Goal: Task Accomplishment & Management: Complete application form

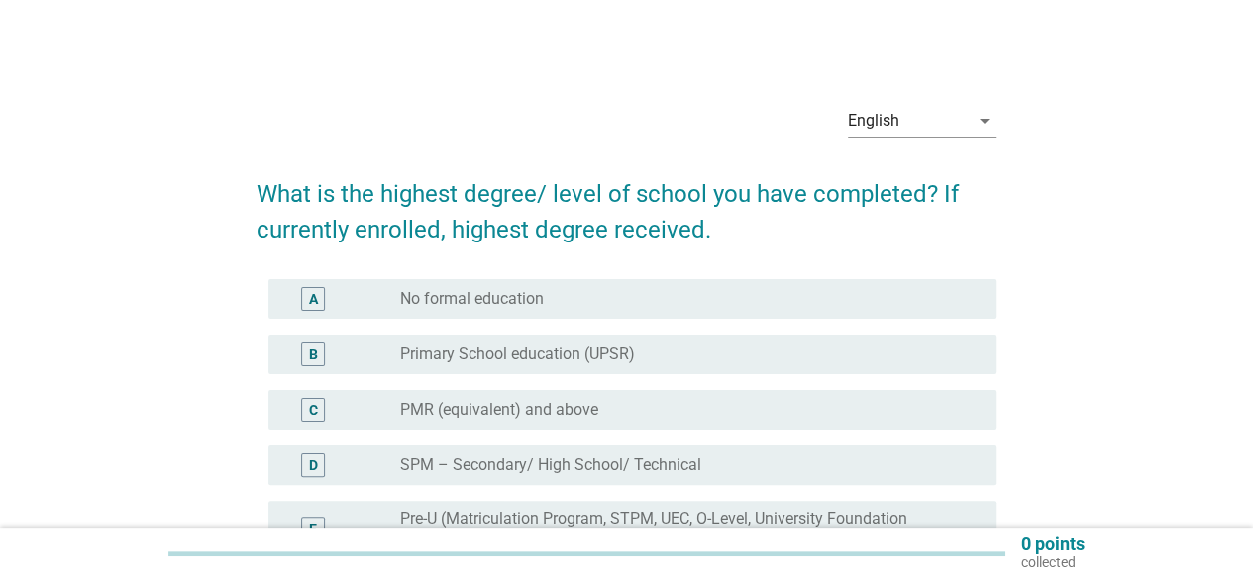
click at [1012, 383] on div "English arrow_drop_down What is the highest degree/ level of school you have co…" at bounding box center [627, 465] width 1158 height 784
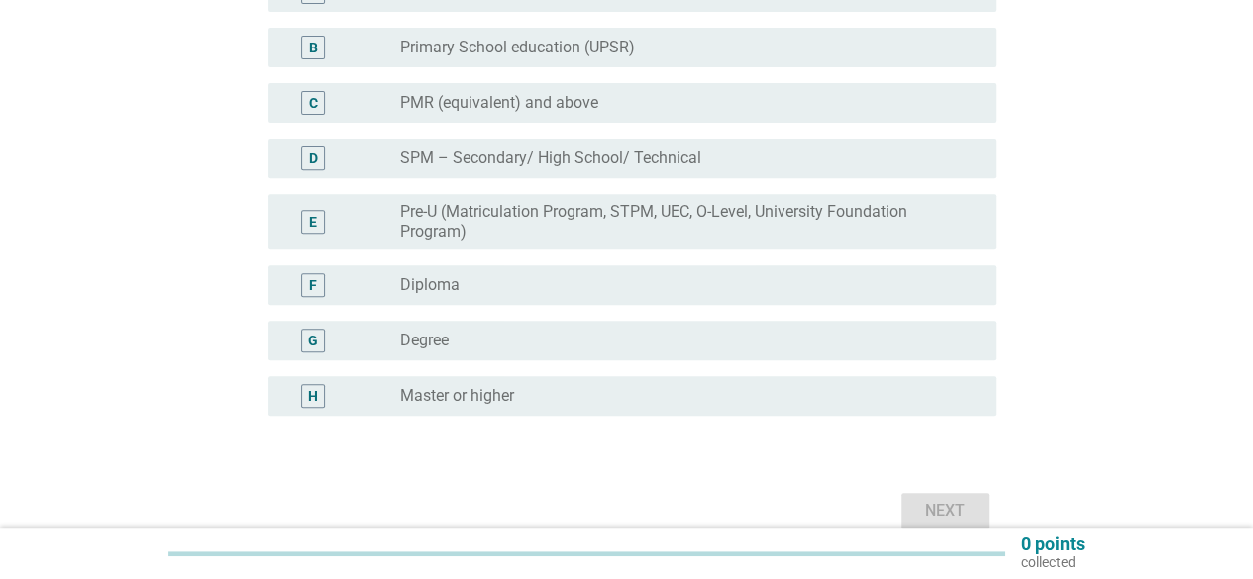
scroll to position [304, 0]
click at [655, 399] on div "radio_button_unchecked Master or higher" at bounding box center [682, 399] width 564 height 20
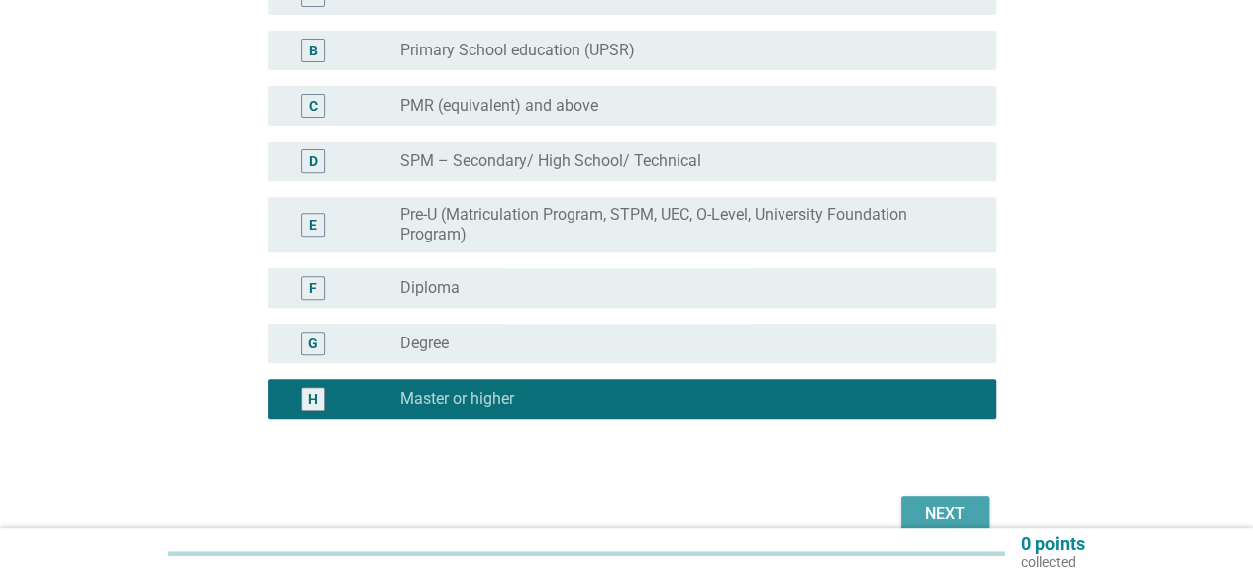
click at [940, 507] on div "Next" at bounding box center [944, 514] width 55 height 24
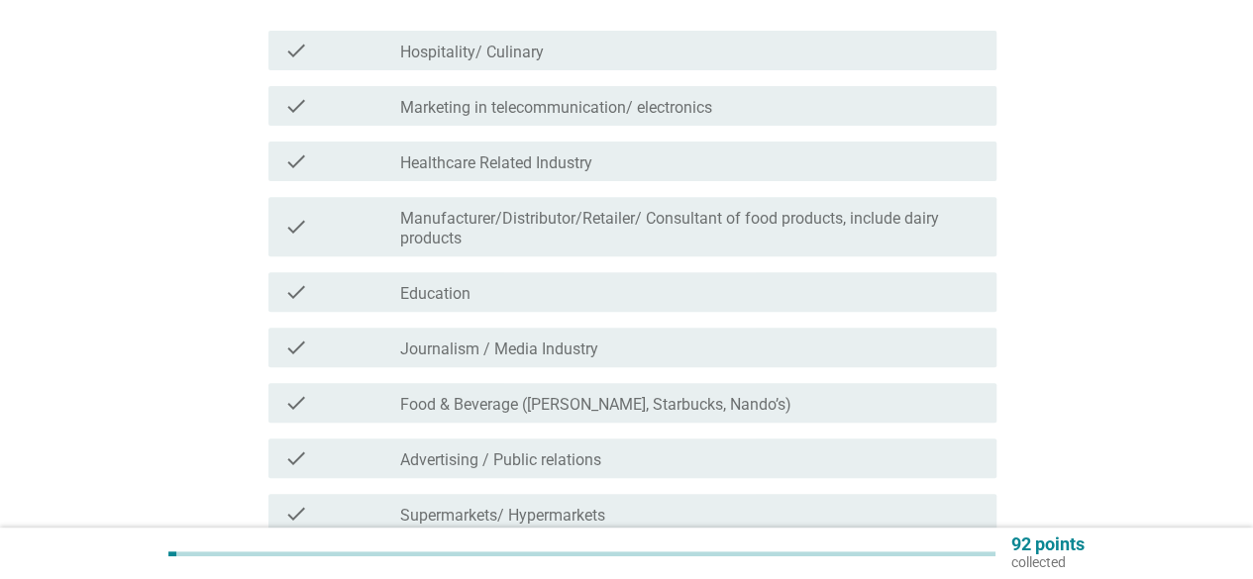
scroll to position [349, 0]
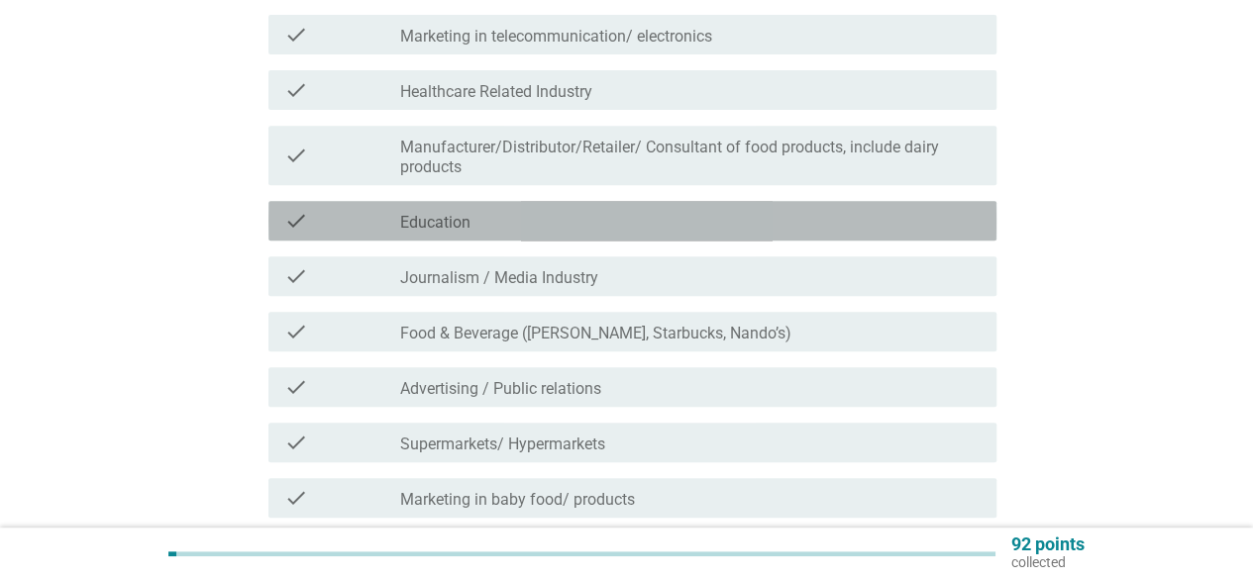
click at [749, 231] on div "check_box_outline_blank Education" at bounding box center [690, 221] width 580 height 24
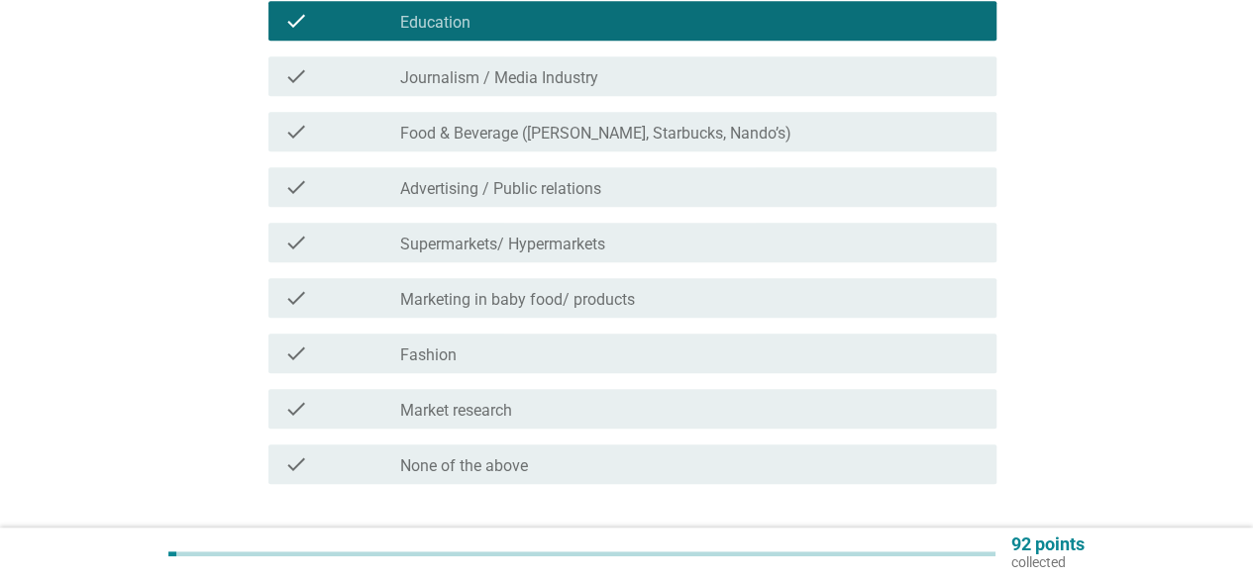
scroll to position [689, 0]
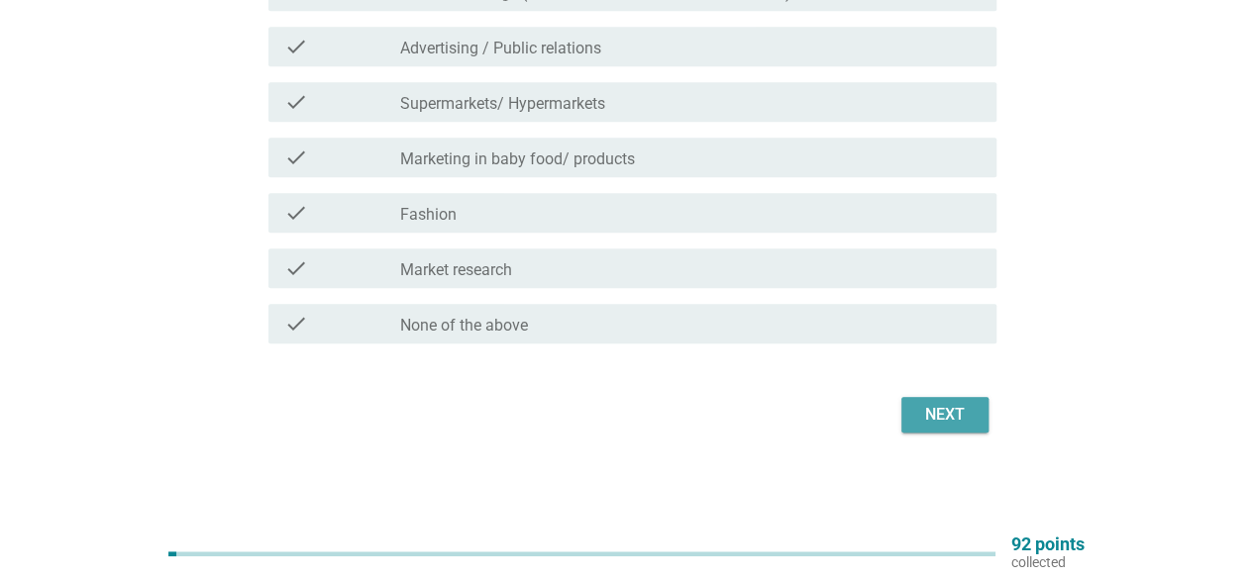
click at [941, 410] on div "Next" at bounding box center [944, 415] width 55 height 24
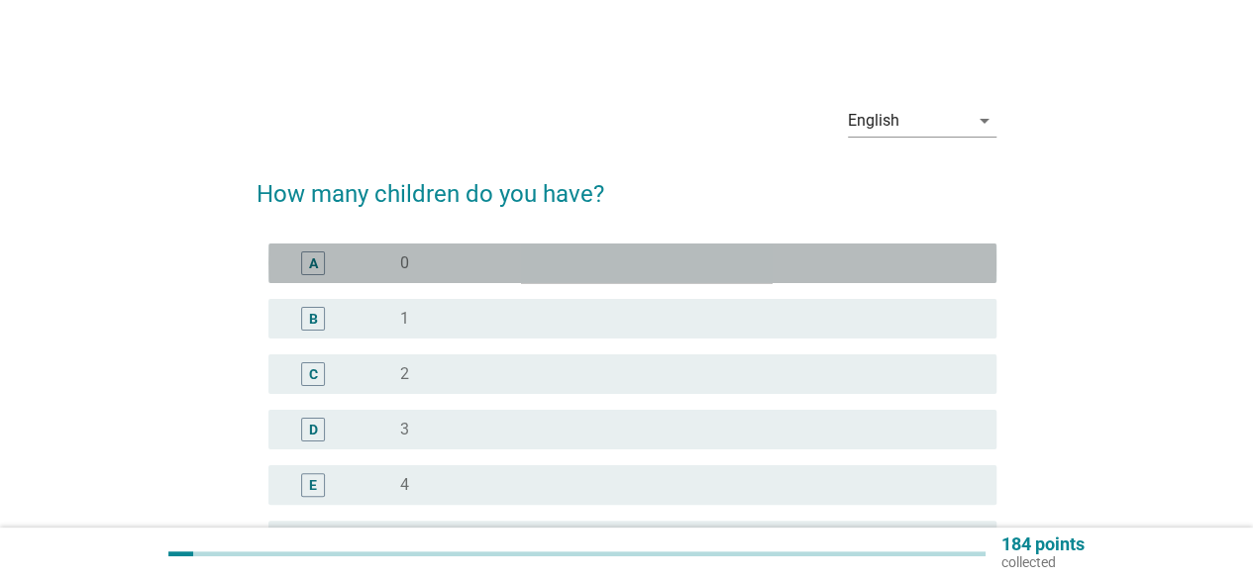
click at [892, 263] on div "radio_button_unchecked 0" at bounding box center [682, 264] width 564 height 20
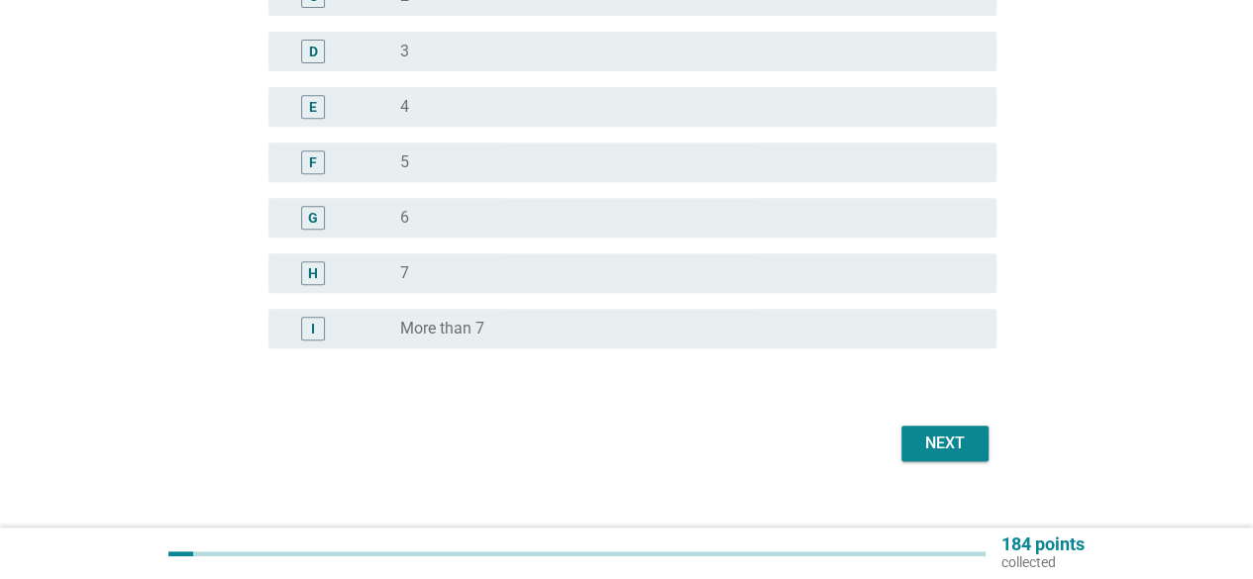
scroll to position [385, 0]
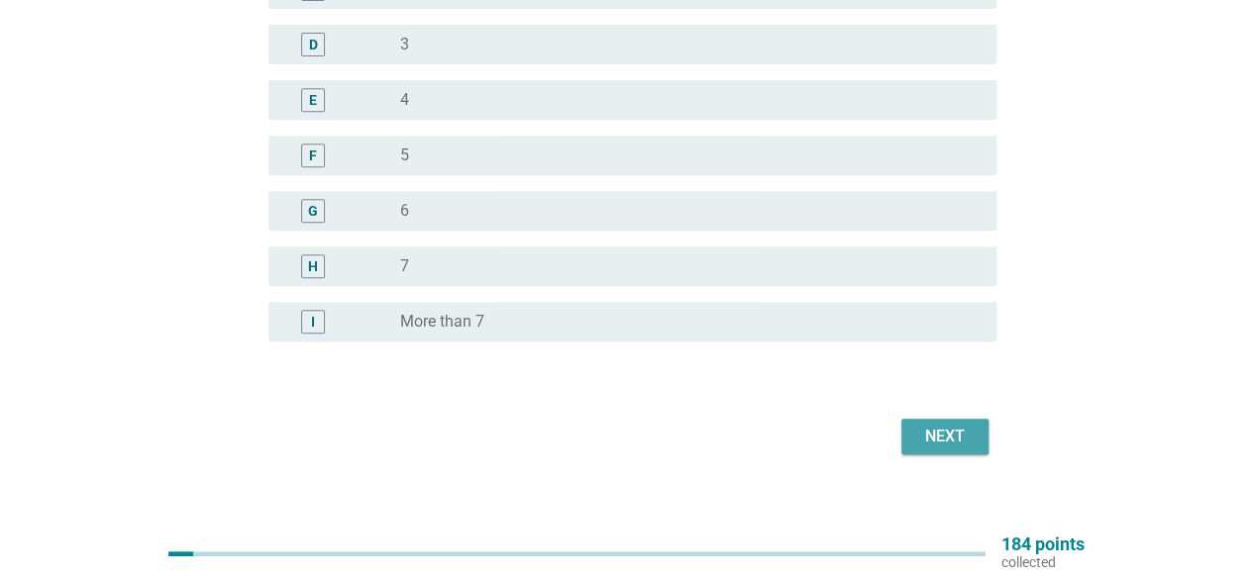
click at [976, 435] on button "Next" at bounding box center [944, 437] width 87 height 36
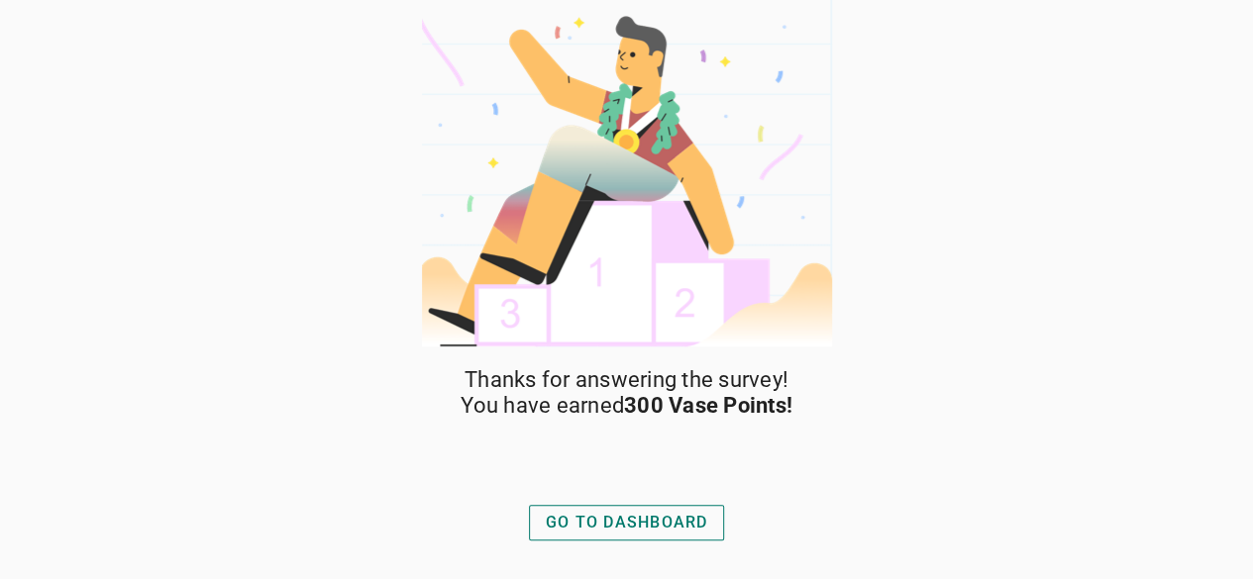
click at [669, 518] on div "GO TO DASHBOARD" at bounding box center [627, 523] width 162 height 24
